Goal: Feedback & Contribution: Contribute content

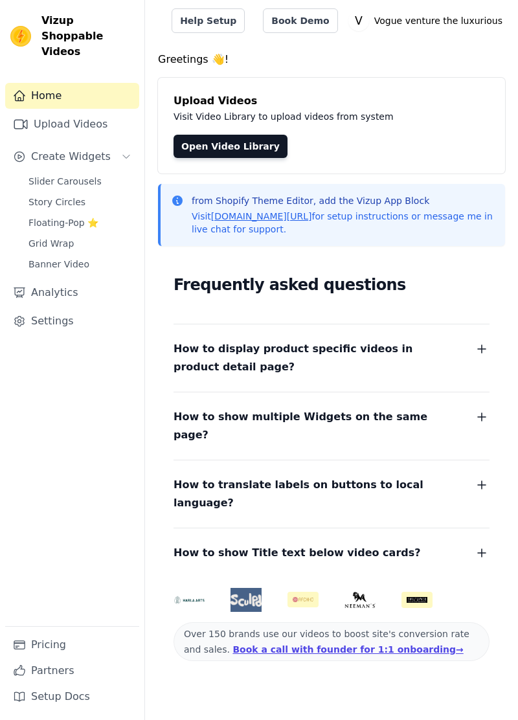
click at [75, 173] on link "Slider Carousels" at bounding box center [80, 181] width 119 height 18
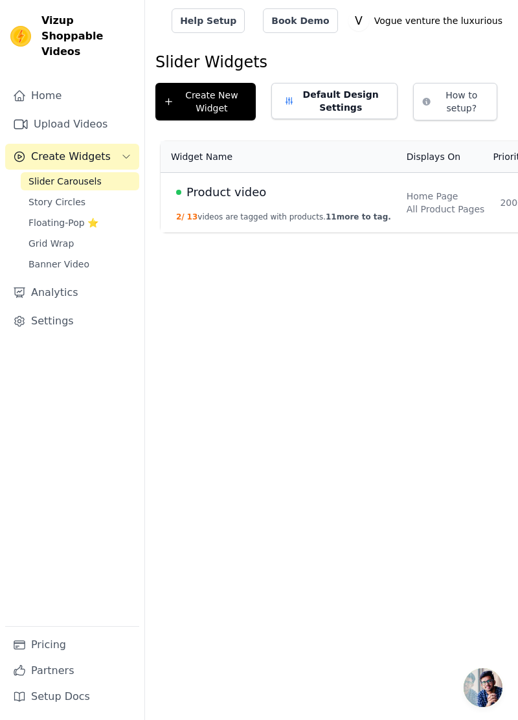
click at [363, 216] on span "11 more to tag." at bounding box center [358, 216] width 65 height 9
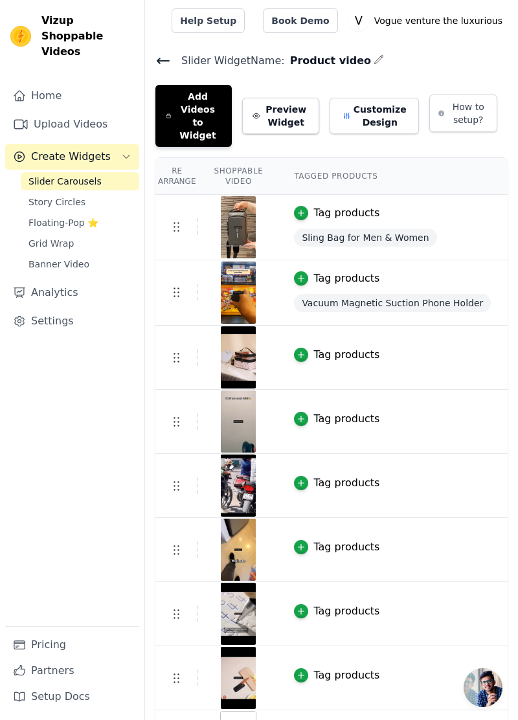
click at [216, 87] on button "Add Videos to Widget" at bounding box center [193, 116] width 76 height 62
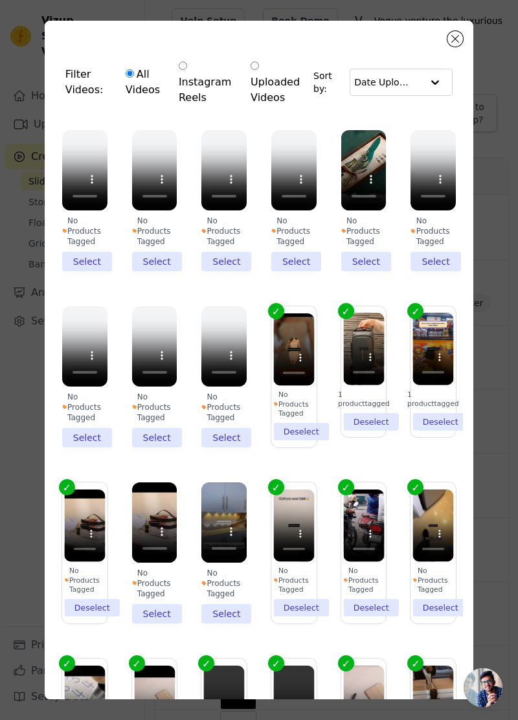
click at [372, 260] on li "No Products Tagged Select" at bounding box center [363, 200] width 45 height 141
click at [0, 0] on input "No Products Tagged Select" at bounding box center [0, 0] width 0 height 0
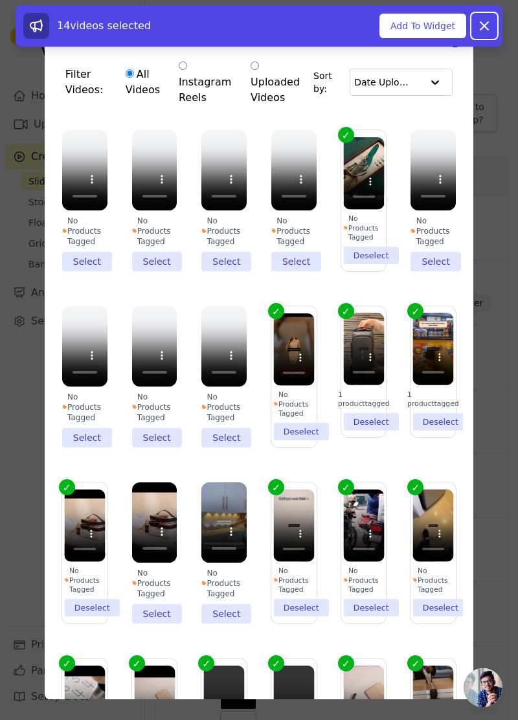
click at [488, 26] on icon at bounding box center [485, 26] width 16 height 16
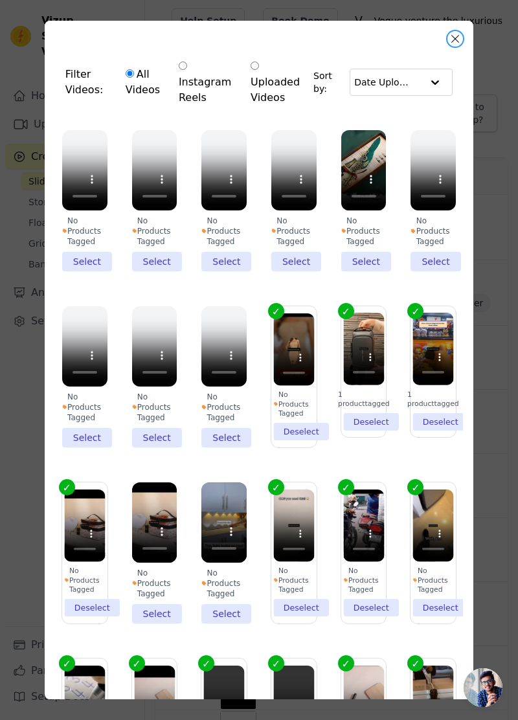
click at [454, 40] on button "Close modal" at bounding box center [455, 39] width 16 height 16
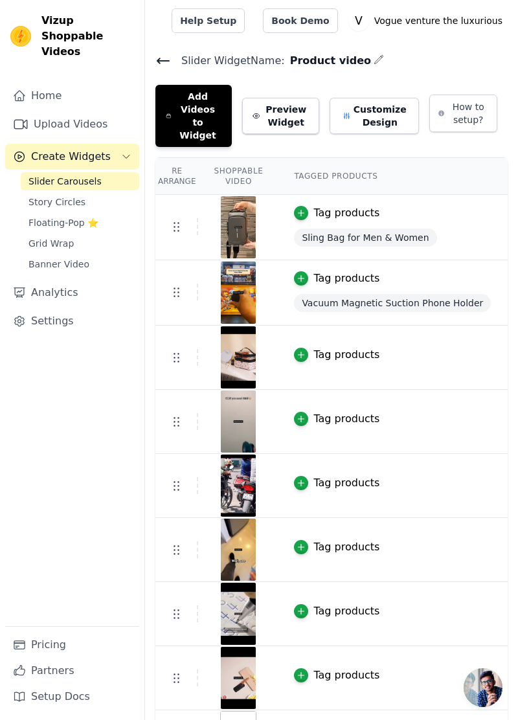
click at [52, 216] on span "Floating-Pop ⭐" at bounding box center [63, 222] width 70 height 13
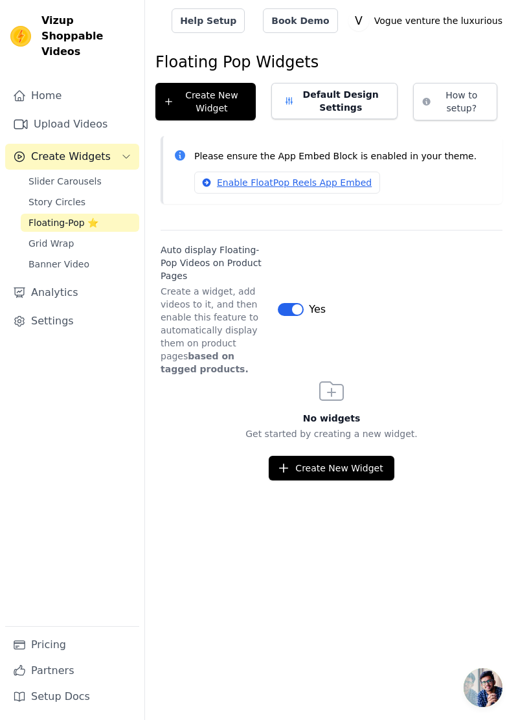
click at [65, 175] on span "Slider Carousels" at bounding box center [64, 181] width 73 height 13
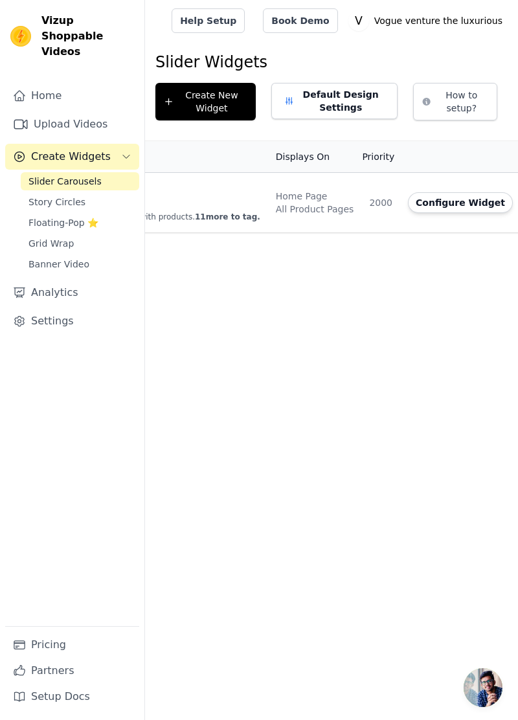
scroll to position [0, 142]
click at [256, 203] on td "Home Page All Product Pages" at bounding box center [303, 203] width 94 height 60
click at [403, 199] on button "Configure Widget" at bounding box center [448, 202] width 105 height 21
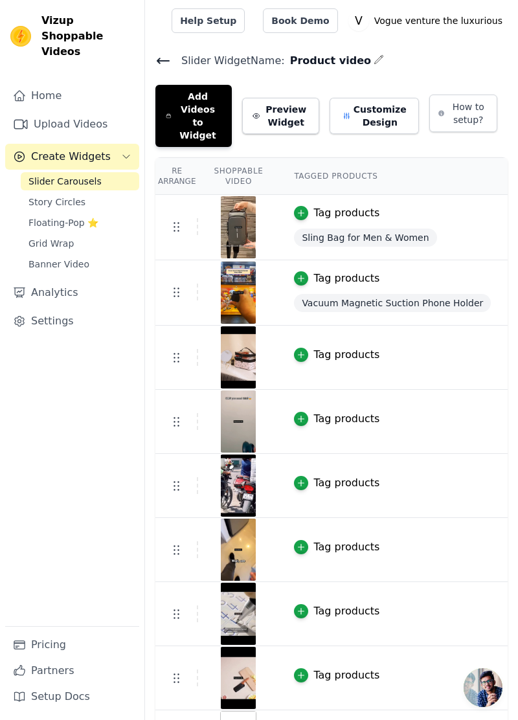
click at [211, 101] on button "Add Videos to Widget" at bounding box center [193, 116] width 76 height 62
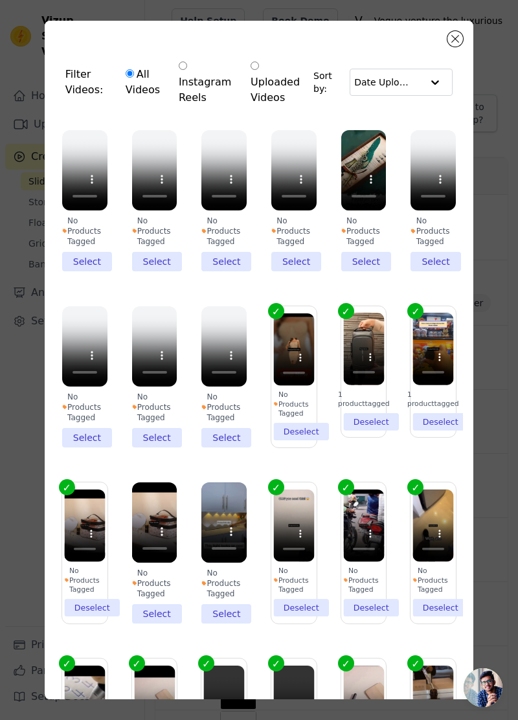
click at [277, 66] on label "Uploaded Videos" at bounding box center [278, 82] width 57 height 48
click at [259, 66] on input "Uploaded Videos" at bounding box center [255, 66] width 8 height 8
radio input "true"
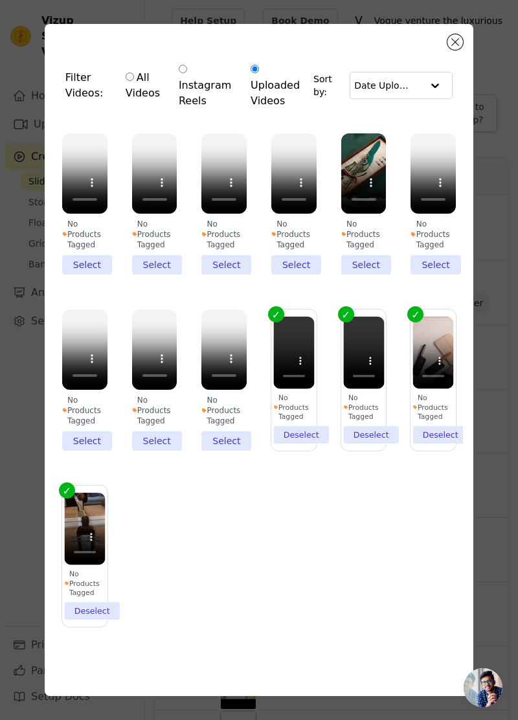
click at [457, 63] on div "Filter Videos: All Videos Instagram Reels Uploaded Videos Sort by: Date Uploade…" at bounding box center [259, 360] width 429 height 672
click at [456, 50] on button "Close modal" at bounding box center [455, 42] width 16 height 16
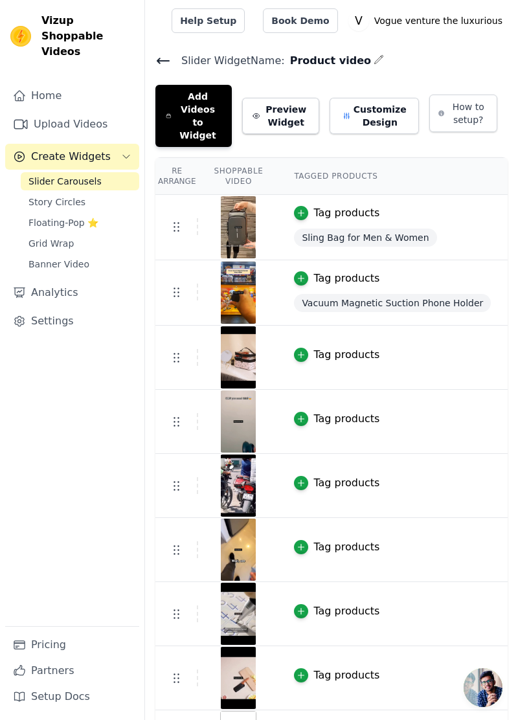
click at [216, 89] on button "Add Videos to Widget" at bounding box center [193, 116] width 76 height 62
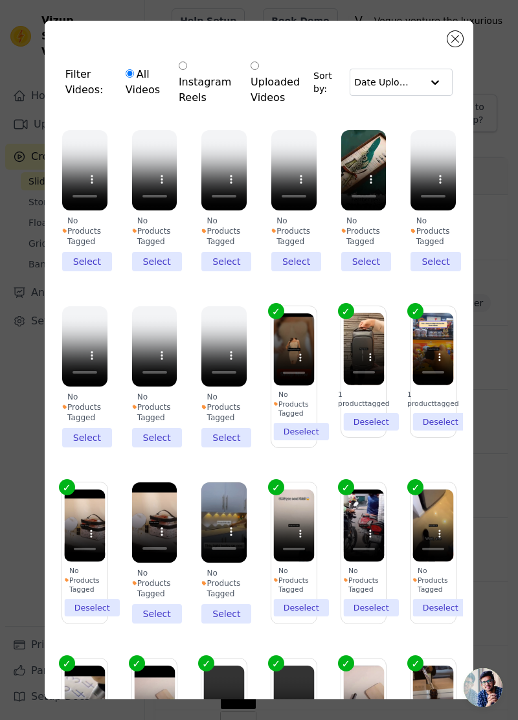
click at [364, 266] on li "No Products Tagged Select" at bounding box center [363, 200] width 45 height 141
click at [0, 0] on input "No Products Tagged Select" at bounding box center [0, 0] width 0 height 0
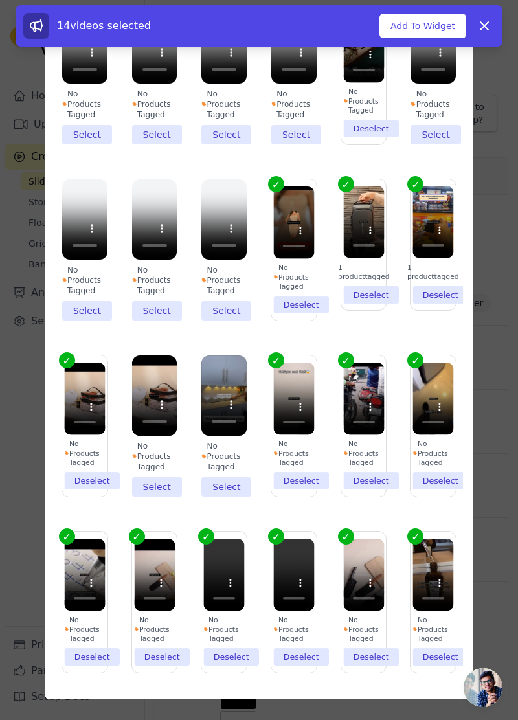
scroll to position [126, 0]
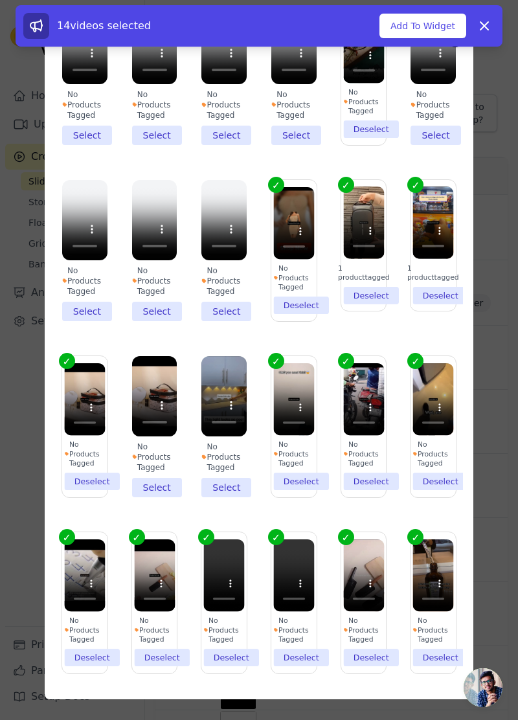
click at [430, 25] on button "Add To Widget" at bounding box center [422, 26] width 87 height 25
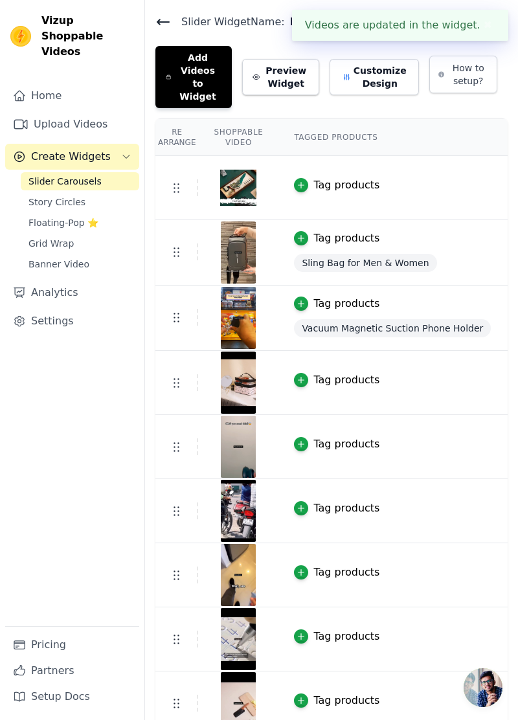
scroll to position [0, 0]
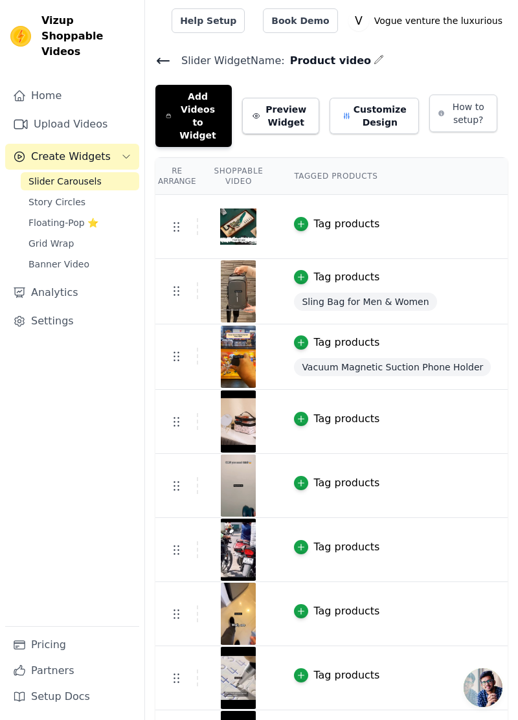
click at [71, 111] on link "Upload Videos" at bounding box center [72, 124] width 134 height 26
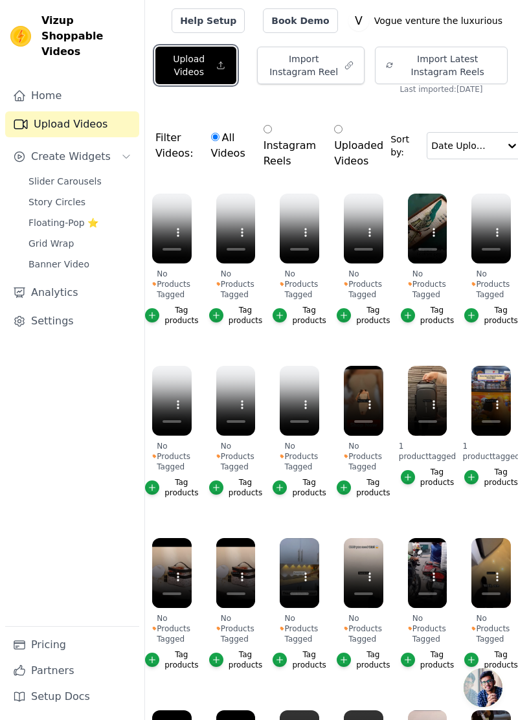
click at [211, 61] on button "Upload Videos" at bounding box center [195, 66] width 81 height 38
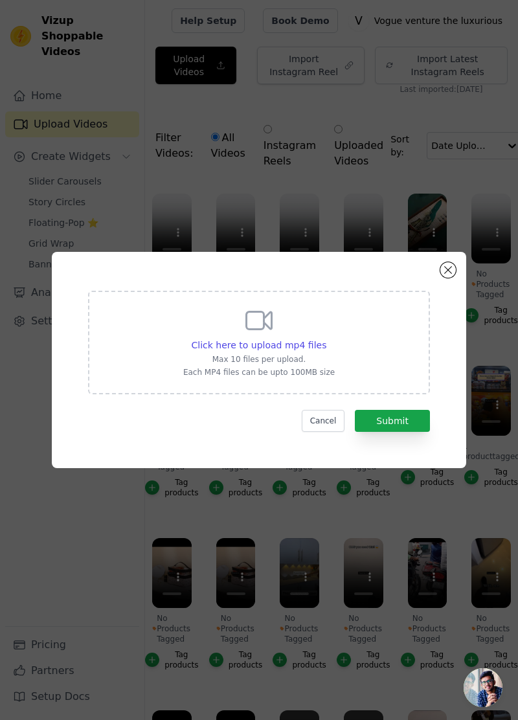
click at [283, 350] on span "Click here to upload mp4 files" at bounding box center [259, 345] width 135 height 10
click at [326, 339] on input "Click here to upload mp4 files Max 10 files per upload. Each MP4 files can be u…" at bounding box center [326, 338] width 1 height 1
type input "C:\fakepath\3764.mp4"
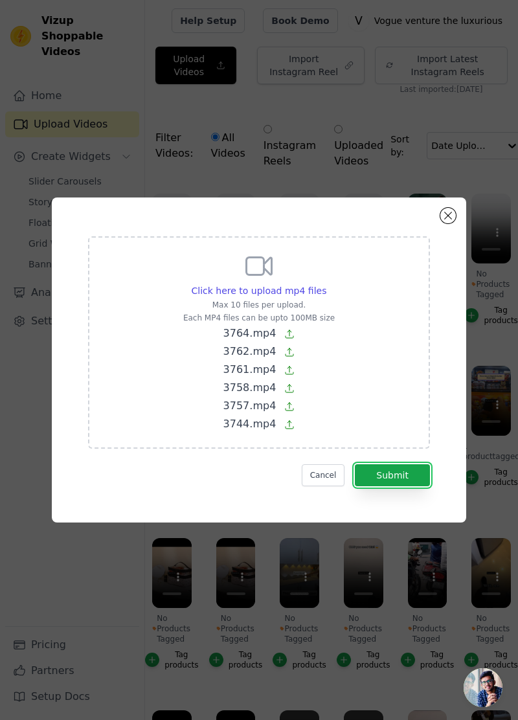
click at [403, 486] on button "Submit" at bounding box center [392, 475] width 75 height 22
click at [409, 486] on button "Submit" at bounding box center [392, 475] width 75 height 22
click at [412, 486] on button "Submit" at bounding box center [392, 475] width 75 height 22
click at [408, 486] on button "Submit" at bounding box center [392, 475] width 75 height 22
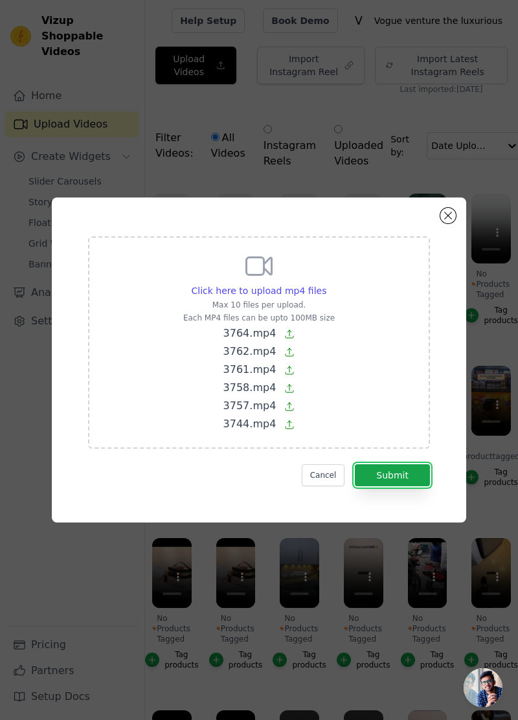
click at [408, 486] on button "Submit" at bounding box center [392, 475] width 75 height 22
click at [404, 486] on button "Submit" at bounding box center [392, 475] width 75 height 22
click at [398, 486] on button "Submit" at bounding box center [392, 475] width 75 height 22
click at [392, 486] on button "Submit" at bounding box center [392, 475] width 75 height 22
click at [387, 486] on button "Submit" at bounding box center [392, 475] width 75 height 22
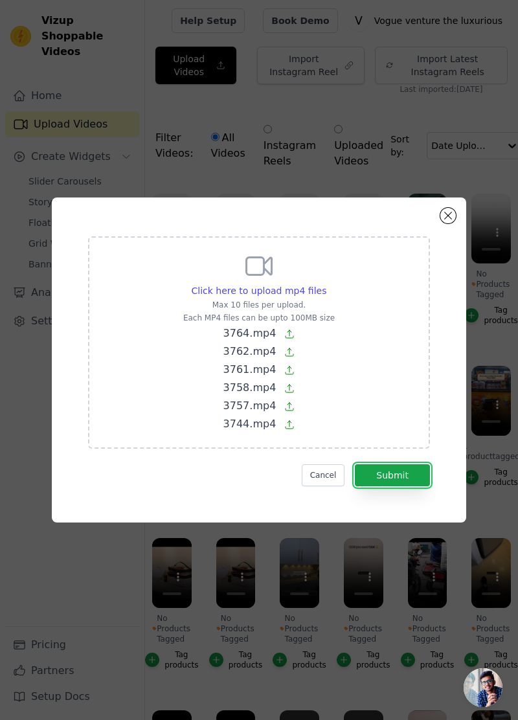
click at [387, 486] on button "Submit" at bounding box center [392, 475] width 75 height 22
click at [448, 223] on button "Close modal" at bounding box center [448, 216] width 16 height 16
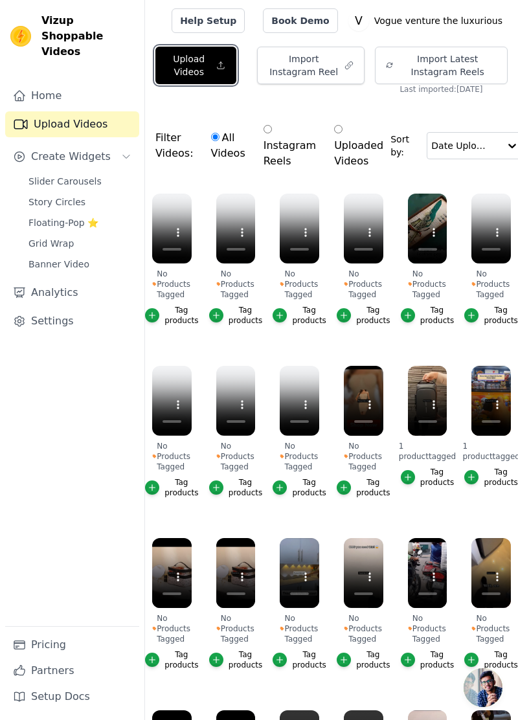
click at [201, 63] on button "Upload Videos" at bounding box center [195, 66] width 81 height 38
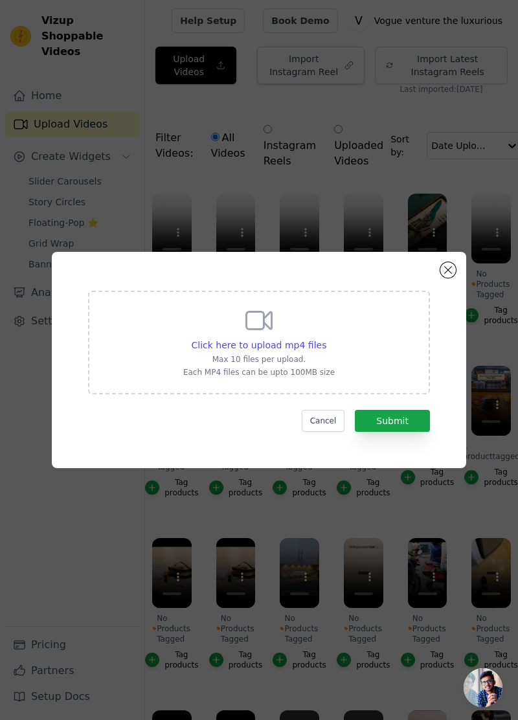
click at [258, 350] on span "Click here to upload mp4 files" at bounding box center [259, 345] width 135 height 10
click at [326, 339] on input "Click here to upload mp4 files Max 10 files per upload. Each MP4 files can be u…" at bounding box center [326, 338] width 1 height 1
type input "C:\fakepath\3764.mp4"
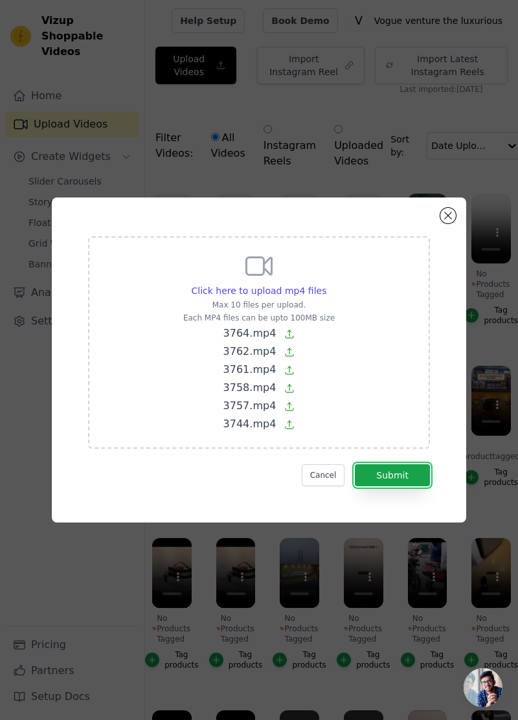
click at [407, 486] on button "Submit" at bounding box center [392, 475] width 75 height 22
click at [405, 486] on button "Submit" at bounding box center [392, 475] width 75 height 22
click at [277, 396] on p "3758.mp4" at bounding box center [259, 388] width 152 height 16
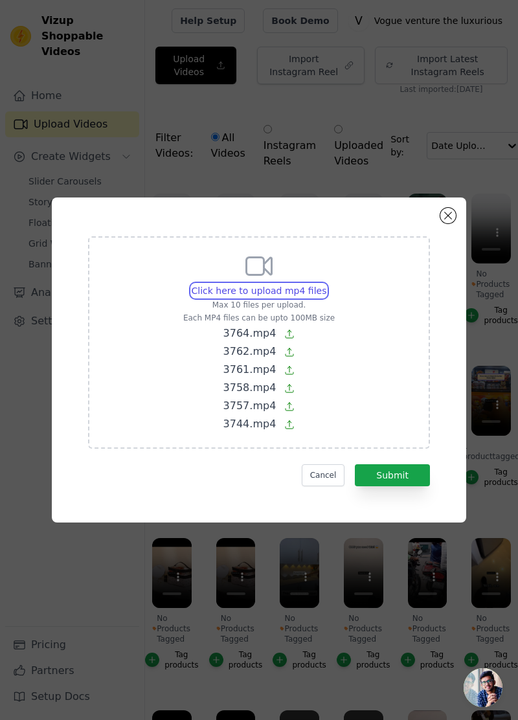
click at [326, 284] on input "Click here to upload mp4 files Max 10 files per upload. Each MP4 files can be u…" at bounding box center [326, 284] width 1 height 1
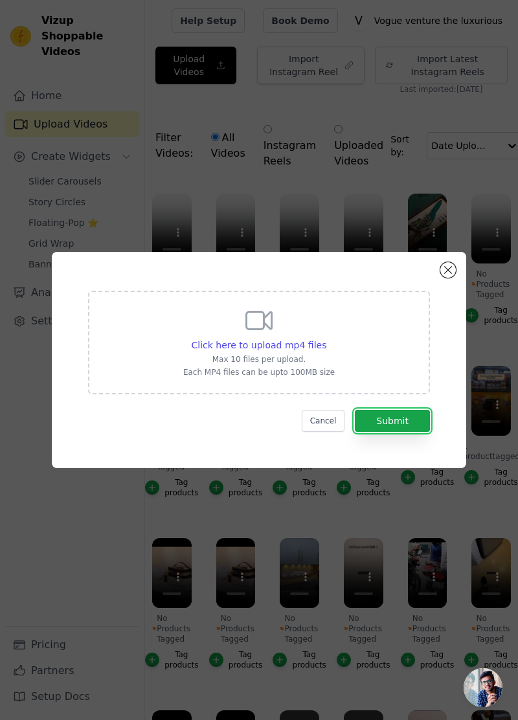
click at [401, 432] on button "Submit" at bounding box center [392, 421] width 75 height 22
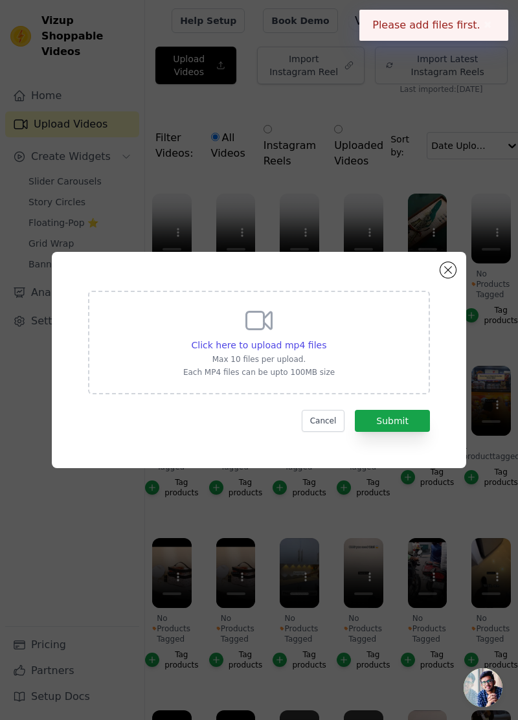
click at [297, 363] on div "Click here to upload mp4 files Max 10 files per upload. Each MP4 files can be u…" at bounding box center [259, 341] width 152 height 73
click at [326, 339] on input "Click here to upload mp4 files Max 10 files per upload. Each MP4 files can be u…" at bounding box center [326, 338] width 1 height 1
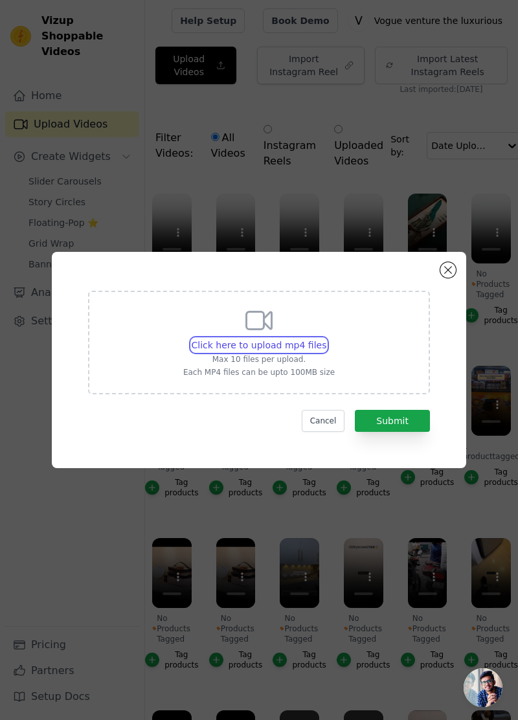
type input "C:\fakepath\3764.mp4"
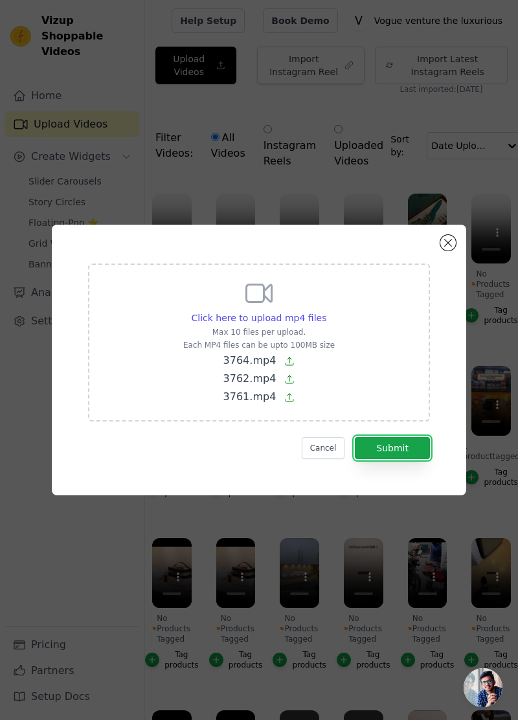
click at [407, 459] on button "Submit" at bounding box center [392, 448] width 75 height 22
click at [411, 459] on button "Submit" at bounding box center [392, 448] width 75 height 22
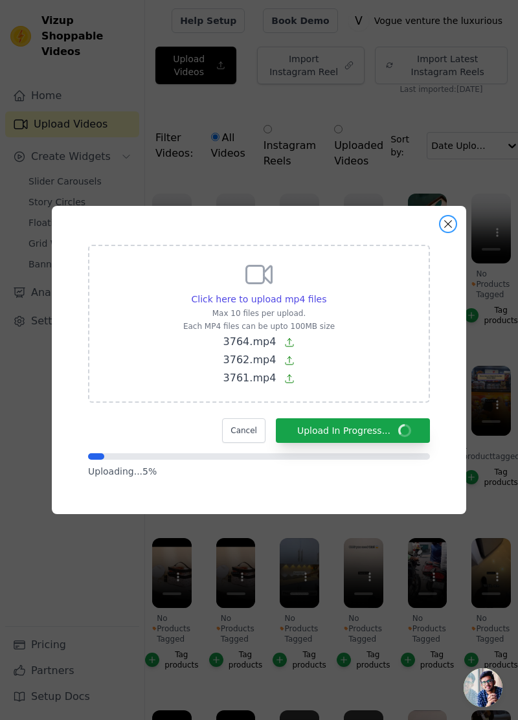
click at [448, 232] on button "Close modal" at bounding box center [448, 224] width 16 height 16
